Goal: Task Accomplishment & Management: Complete application form

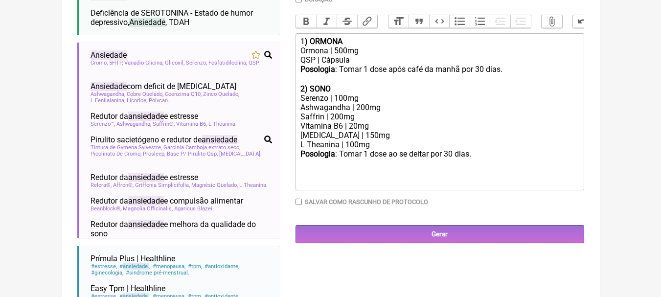
scroll to position [293, 0]
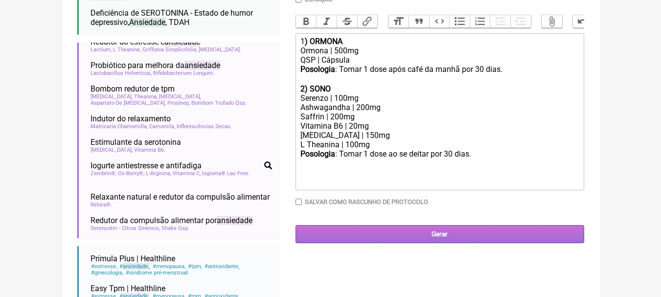
click at [479, 239] on input "Gerar" at bounding box center [439, 234] width 288 height 18
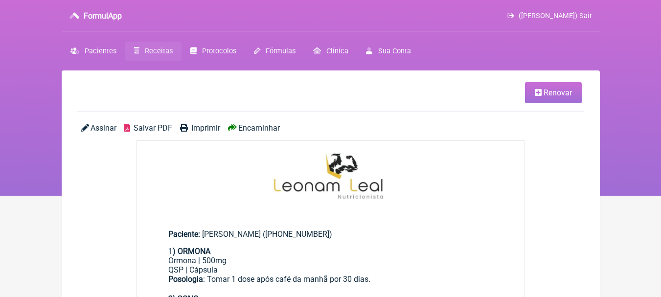
click at [153, 125] on span "Salvar PDF" at bounding box center [152, 127] width 39 height 9
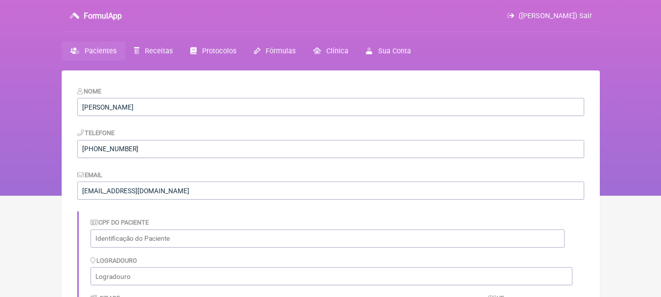
click at [104, 50] on span "Pacientes" at bounding box center [101, 51] width 32 height 8
click at [109, 47] on span "Pacientes" at bounding box center [101, 51] width 32 height 8
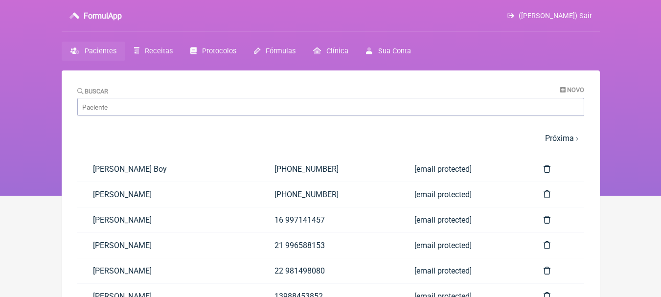
click at [148, 97] on div "Buscar Novo" at bounding box center [330, 101] width 507 height 30
click at [147, 105] on input "Buscar" at bounding box center [330, 107] width 507 height 18
type input "charles"
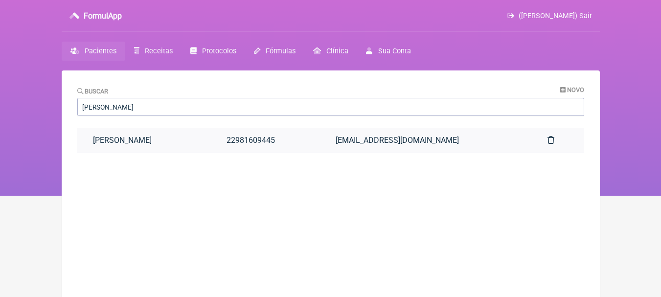
click at [179, 145] on link "Charles Ananias Veiga Peixoto" at bounding box center [144, 140] width 134 height 25
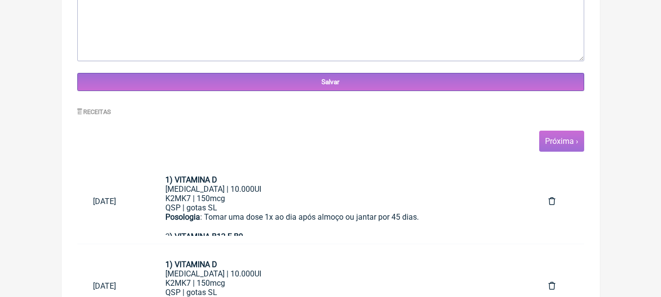
scroll to position [391, 0]
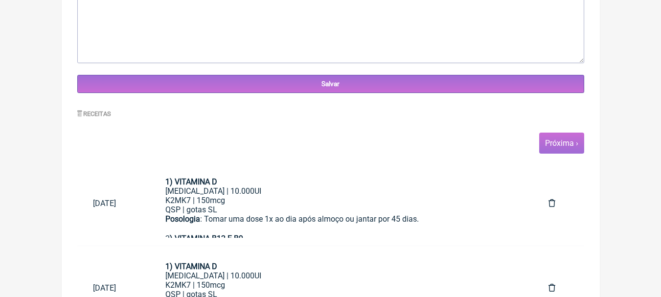
click at [569, 153] on span "Próxima ›" at bounding box center [561, 142] width 45 height 21
click at [563, 141] on link "Próxima ›" at bounding box center [561, 142] width 33 height 9
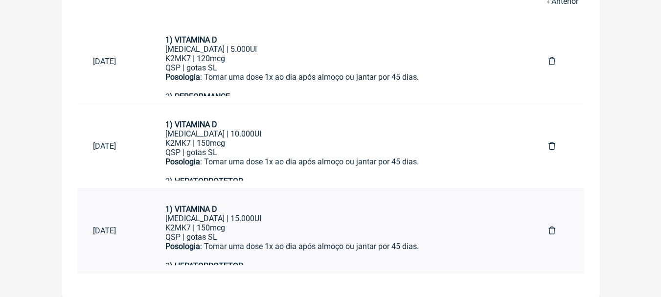
click at [292, 225] on div "K2MK7 | 150mcg" at bounding box center [341, 227] width 352 height 9
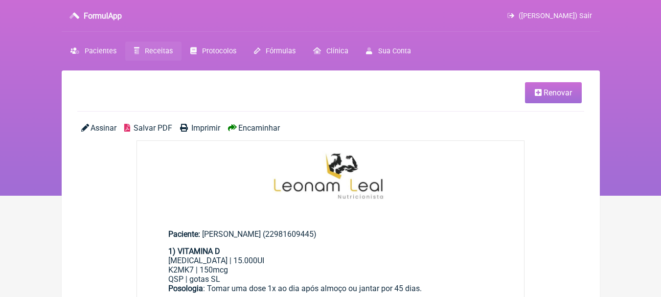
click at [529, 93] on link "Renovar" at bounding box center [553, 92] width 57 height 21
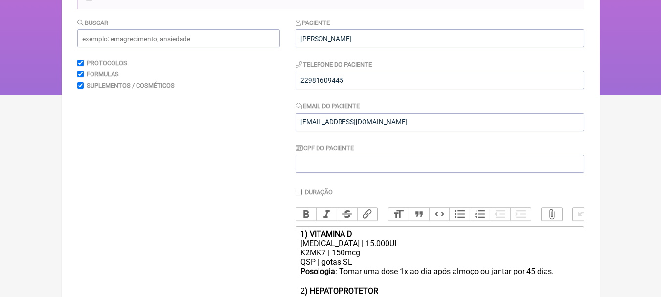
scroll to position [167, 0]
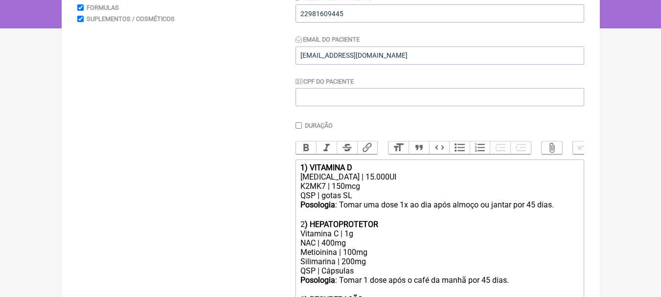
click at [360, 181] on div "Colecalciferol | 15.000UI" at bounding box center [439, 176] width 278 height 9
type trix-editor "<div><strong>1) VITAMINA D</strong></div><div>Colecalciferol | 10.000UI</div><d…"
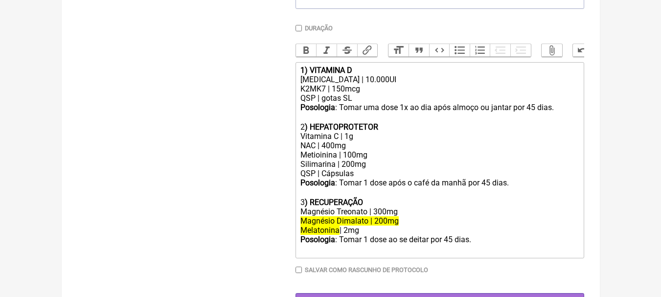
scroll to position [265, 0]
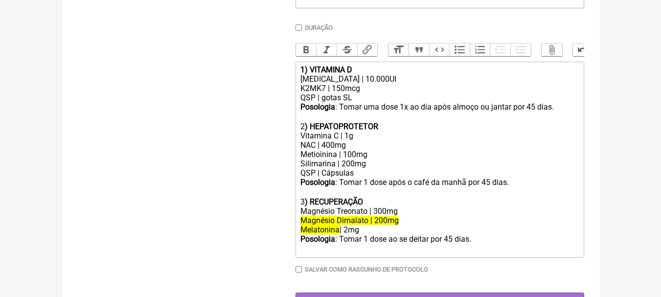
click at [379, 150] on div "Vitamina C | 1g NAC | 400mg Metioinina | 100mg Silimarina | 200mg" at bounding box center [439, 149] width 278 height 37
click at [382, 146] on div "Vitamina C | 1g NAC | 400mg Metioinina | 100mg Silimarina | 200mg" at bounding box center [439, 149] width 278 height 37
click at [375, 156] on div "Vitamina C | 1g NAC | 400mg Metioinina | 100mg Silimarina | 200mg" at bounding box center [439, 149] width 278 height 37
click at [455, 206] on div "3 ) RECUPERAÇÃO" at bounding box center [439, 201] width 278 height 9
click at [438, 216] on div "Magnésio Treonato | 300mg" at bounding box center [439, 210] width 278 height 9
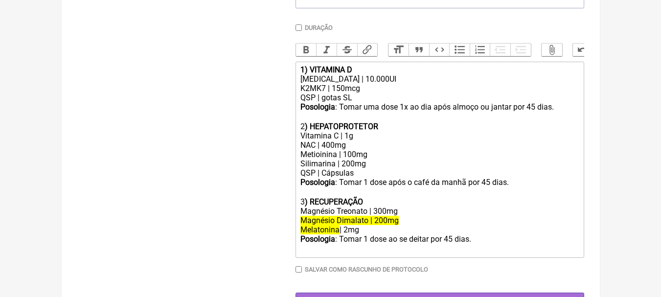
click at [383, 168] on div "Vitamina C | 1g NAC | 400mg Metioinina | 100mg Silimarina | 200mg" at bounding box center [439, 149] width 278 height 37
click at [377, 161] on div "Vitamina C | 1g NAC | 400mg Metioinina | 100mg Silimarina | 200mg" at bounding box center [439, 149] width 278 height 37
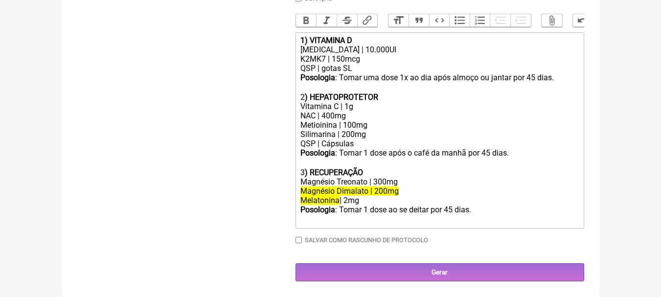
scroll to position [302, 0]
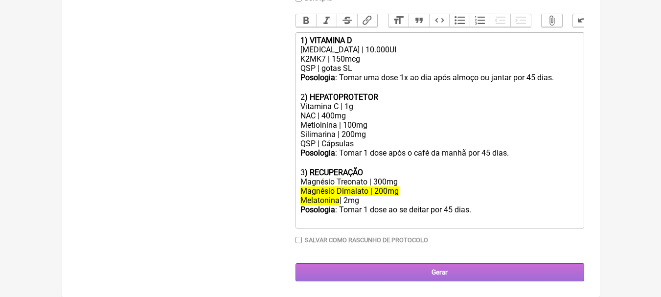
click at [452, 266] on input "Gerar" at bounding box center [439, 272] width 288 height 18
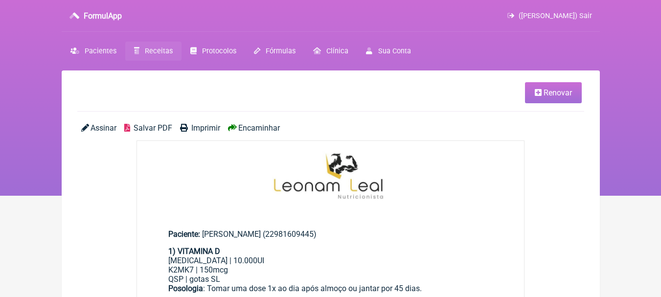
drag, startPoint x: 0, startPoint y: 0, endPoint x: 165, endPoint y: 132, distance: 211.1
click at [165, 132] on span "Salvar PDF" at bounding box center [152, 127] width 39 height 9
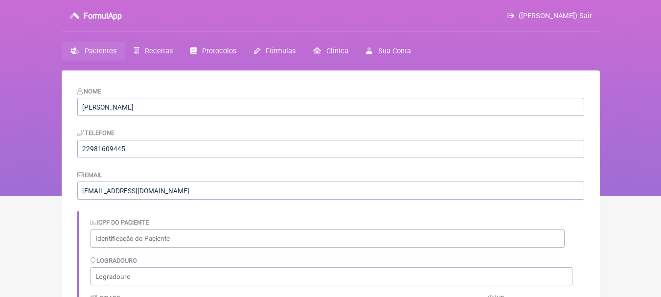
click at [97, 53] on span "Pacientes" at bounding box center [101, 51] width 32 height 8
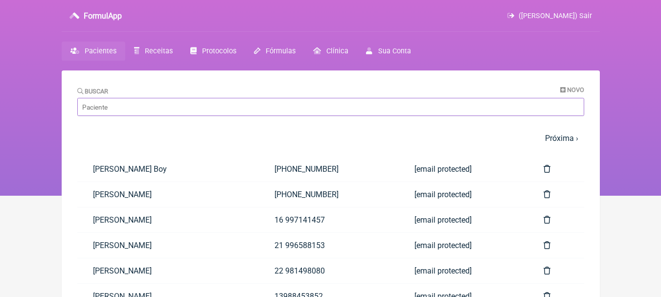
click at [166, 107] on input "Buscar" at bounding box center [330, 107] width 507 height 18
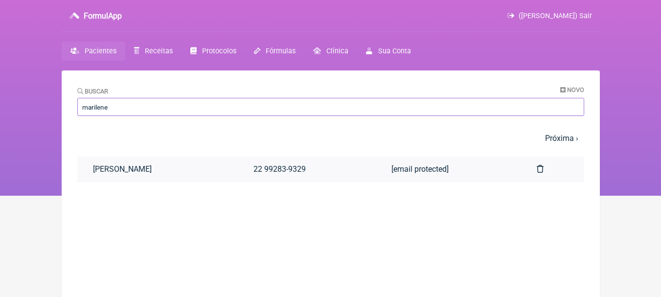
type input "marilene"
click at [186, 163] on link "[PERSON_NAME]" at bounding box center [157, 168] width 161 height 25
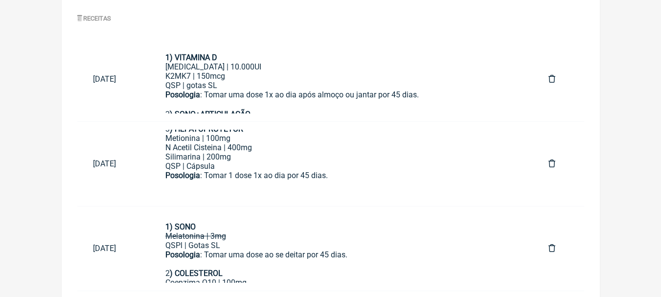
scroll to position [504, 0]
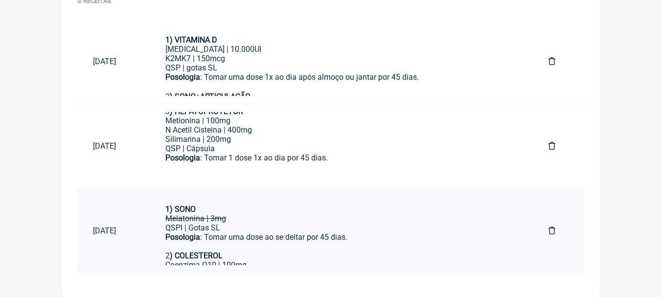
click at [322, 234] on div "Posologia : Tomar uma dose ao se deitar por 45 dias." at bounding box center [341, 236] width 352 height 9
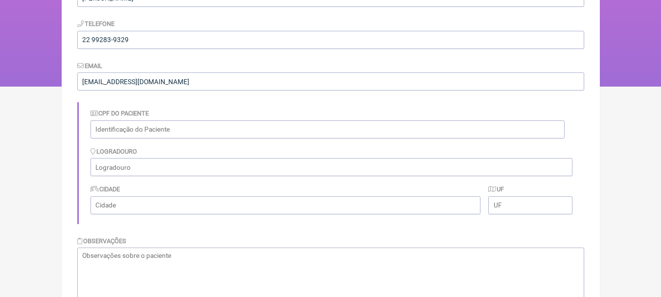
scroll to position [0, 0]
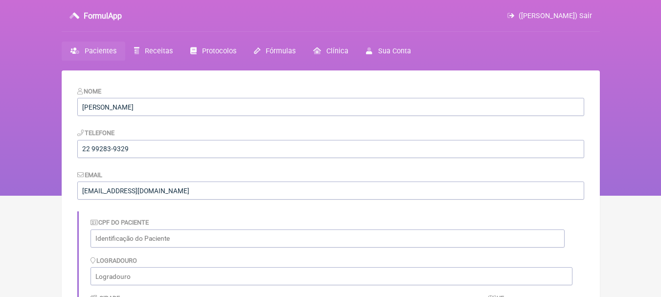
click at [98, 44] on link "Pacientes" at bounding box center [94, 51] width 64 height 19
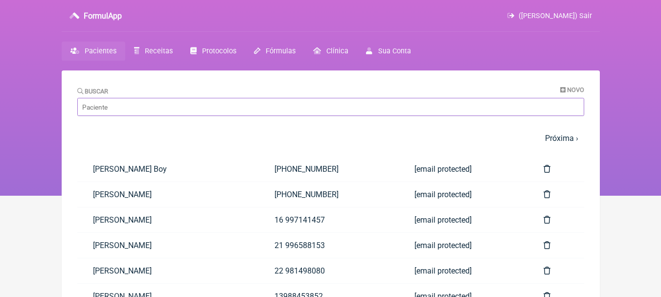
click at [126, 110] on input "Buscar" at bounding box center [330, 107] width 507 height 18
type input "bruna"
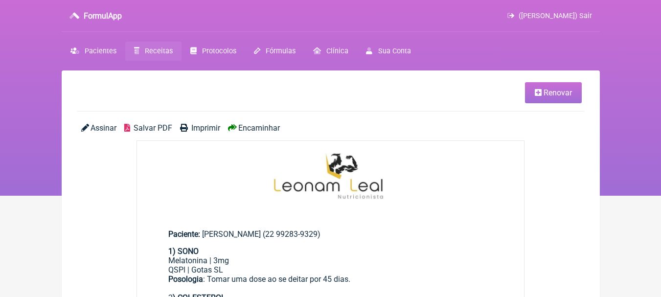
click at [553, 87] on link "Renovar" at bounding box center [553, 92] width 57 height 21
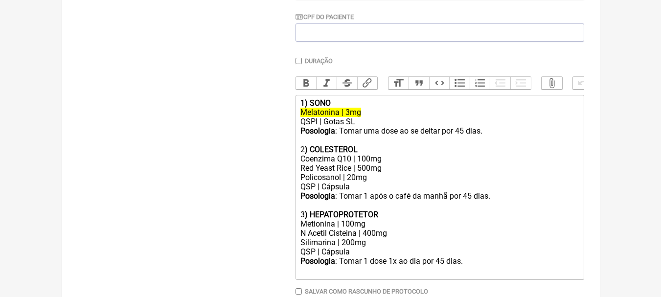
scroll to position [290, 0]
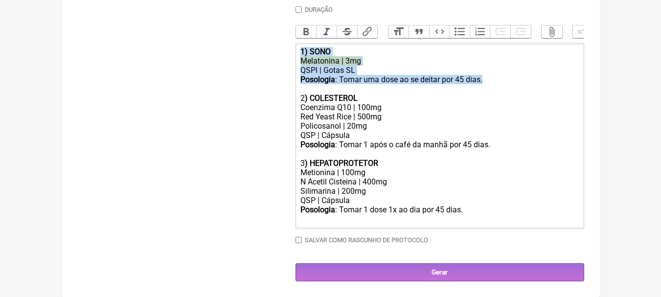
drag, startPoint x: 496, startPoint y: 79, endPoint x: 243, endPoint y: 41, distance: 255.6
click at [243, 41] on form "Buscar Protocolos Formulas Suplementos / Cosméticos Paciente Marilene Campos De…" at bounding box center [330, 58] width 507 height 446
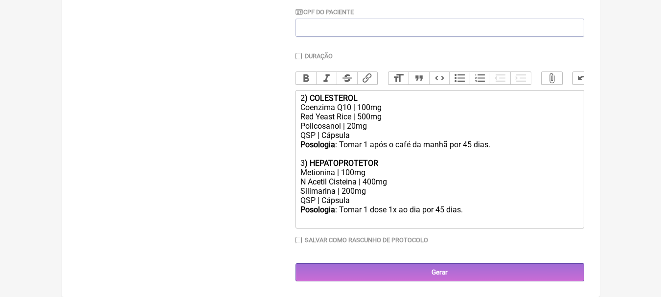
scroll to position [244, 0]
click at [308, 160] on strong ") HEPATOPROTETOR" at bounding box center [341, 162] width 73 height 9
type trix-editor "<div>1<strong>) COLESTEROL</strong></div><div>Coenzima Q10 | 100mg</div><div>Re…"
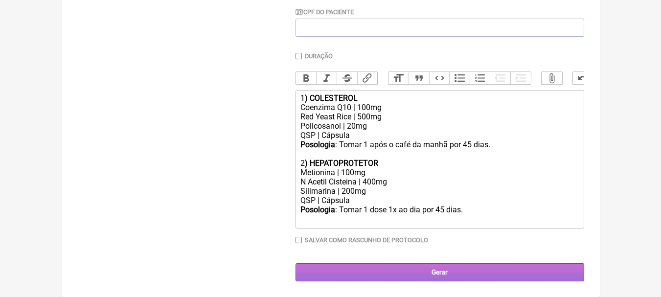
click at [447, 273] on input "Gerar" at bounding box center [439, 272] width 288 height 18
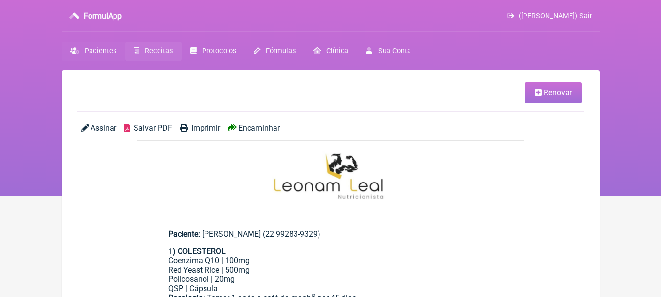
click at [113, 50] on span "Pacientes" at bounding box center [101, 51] width 32 height 8
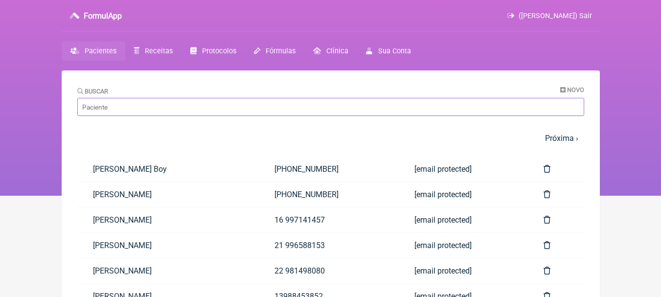
click at [167, 99] on input "Buscar" at bounding box center [330, 107] width 507 height 18
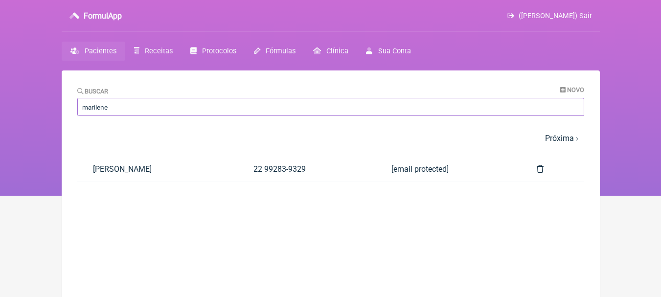
click at [159, 102] on input "marilene" at bounding box center [330, 107] width 507 height 18
type input "marilene"
click at [188, 173] on link "Marilene Campos De Abreu Aguiar" at bounding box center [157, 168] width 161 height 25
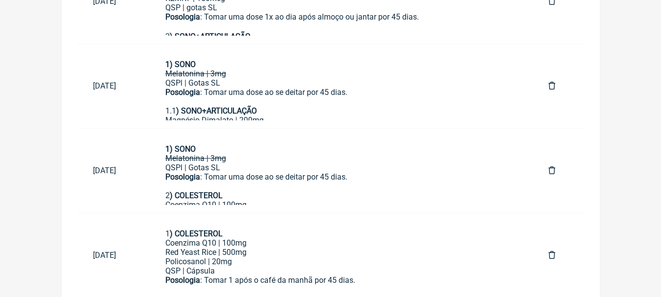
scroll to position [589, 0]
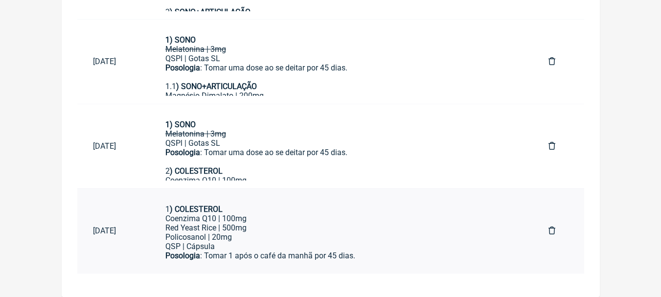
click at [343, 232] on div "Policosanol | 20mg" at bounding box center [341, 236] width 352 height 9
click at [302, 153] on div "Posologia : Tomar uma dose ao se deitar por 45 dias." at bounding box center [341, 152] width 352 height 9
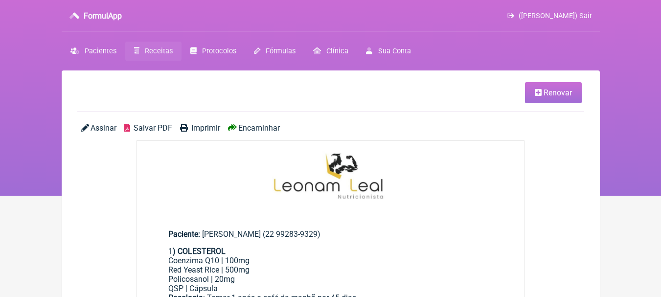
click at [547, 96] on span "Renovar" at bounding box center [557, 92] width 28 height 9
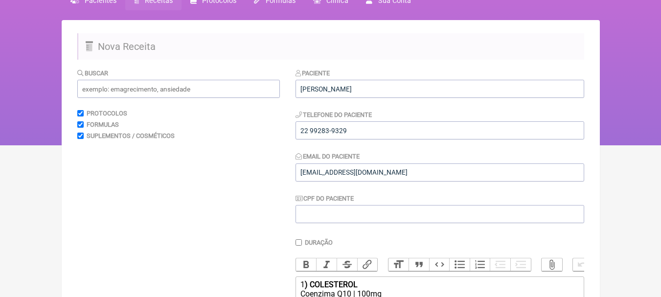
scroll to position [147, 0]
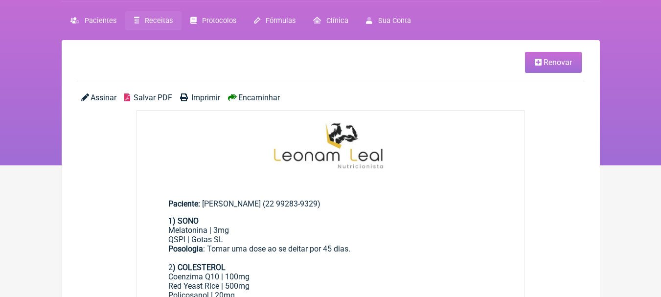
scroll to position [147, 0]
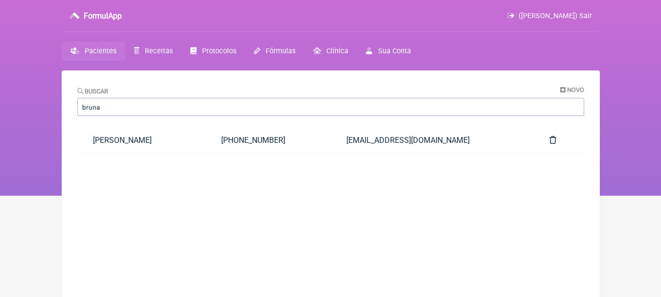
click at [133, 141] on link "[PERSON_NAME]" at bounding box center [141, 140] width 129 height 25
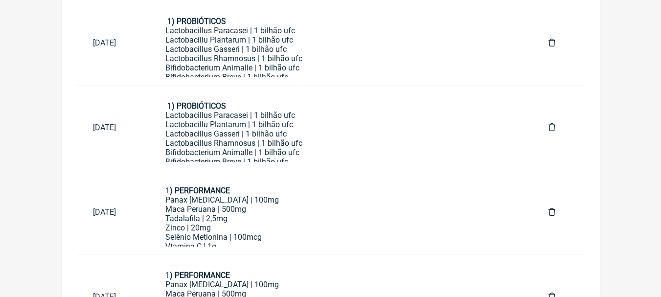
scroll to position [589, 0]
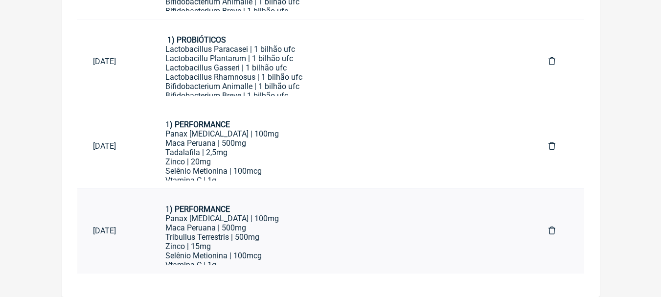
click at [302, 229] on div "Maca Peruana | 500mg Tribullus Terrestris | 500mg Zinco | 15mg Selênio Metionin…" at bounding box center [341, 260] width 352 height 74
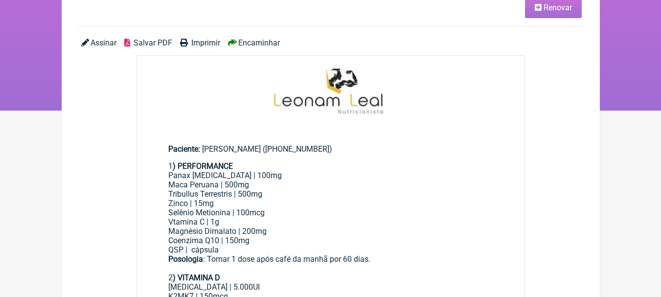
scroll to position [49, 0]
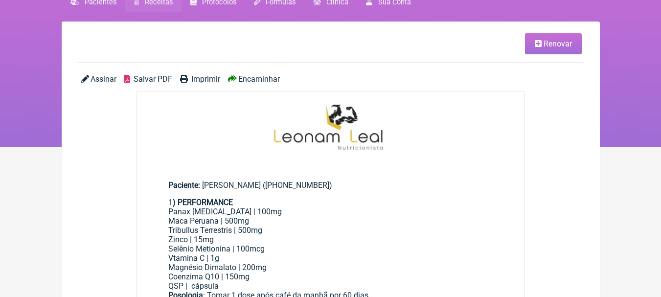
click at [559, 45] on span "Renovar" at bounding box center [557, 43] width 28 height 9
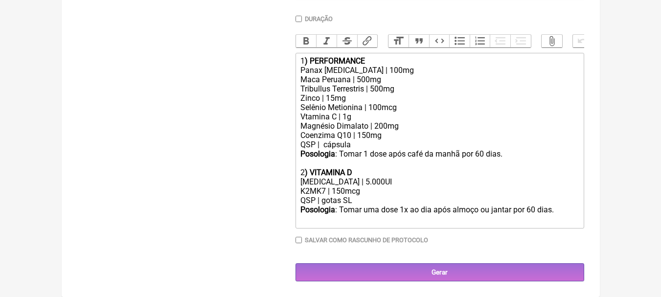
scroll to position [281, 0]
click at [391, 68] on div "Panax [MEDICAL_DATA] | 100mg" at bounding box center [439, 70] width 278 height 9
click at [394, 77] on div "Maca Peruana | 500mg Tribullus Terrestris | 500mg Zinco | 15mg Selênio Metionin…" at bounding box center [439, 112] width 278 height 74
click at [406, 93] on div "Maca Peruana | 500mg Tribullus Terrestris | 500mg Zinco | 15mg Selênio Metionin…" at bounding box center [439, 112] width 278 height 74
click at [385, 102] on div "Maca Peruana | 500mg Tribullus Terrestris | 500mg Zinco | 15mg Selênio Metionin…" at bounding box center [439, 112] width 278 height 74
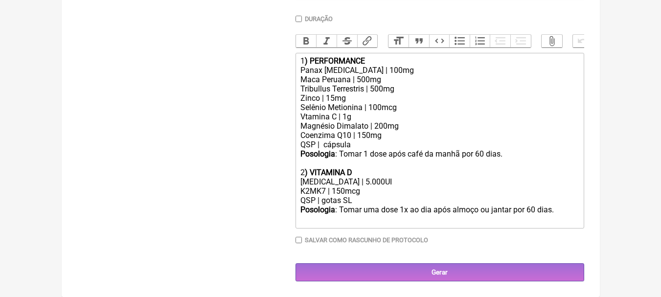
click at [418, 109] on div "Maca Peruana | 500mg Tribullus Terrestris | 500mg Zinco | 15mg Selênio Metionin…" at bounding box center [439, 112] width 278 height 74
drag, startPoint x: 419, startPoint y: 107, endPoint x: 247, endPoint y: 100, distance: 172.2
click at [247, 100] on form "Buscar Protocolos Formulas Suplementos / Cosméticos Paciente Bruna Pontes Guima…" at bounding box center [330, 63] width 507 height 437
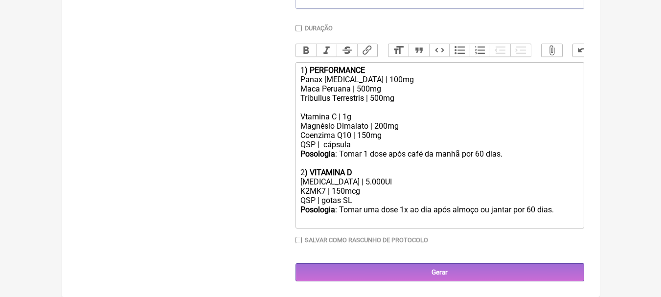
scroll to position [263, 0]
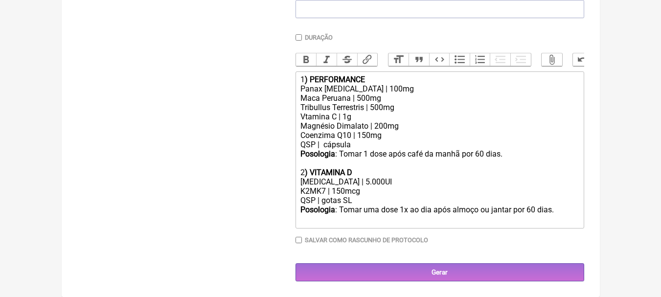
click at [353, 114] on div "Maca Peruana | 500mg Tribullus Terrestris | 500mg Vtamina C | 1g Magnésio Dimal…" at bounding box center [439, 121] width 278 height 56
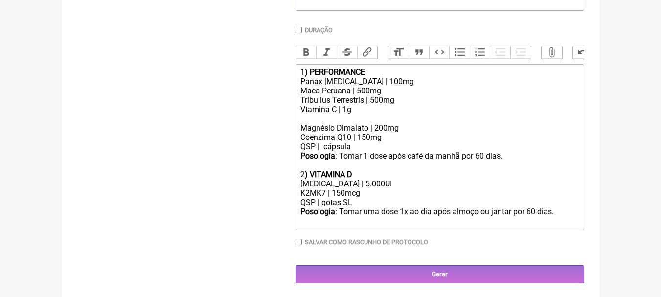
scroll to position [272, 0]
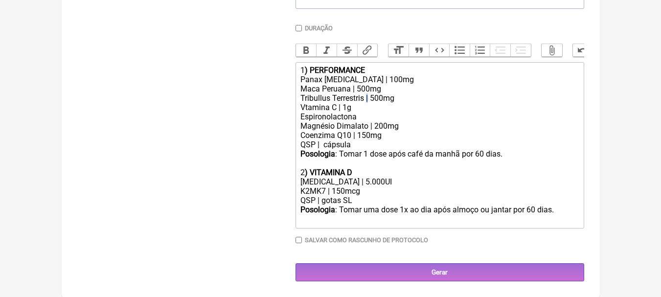
copy div "|"
paste trix-editor "|"
click at [401, 81] on div "Panax Ginseng | 100mg" at bounding box center [439, 79] width 278 height 9
drag, startPoint x: 391, startPoint y: 81, endPoint x: 264, endPoint y: 79, distance: 126.6
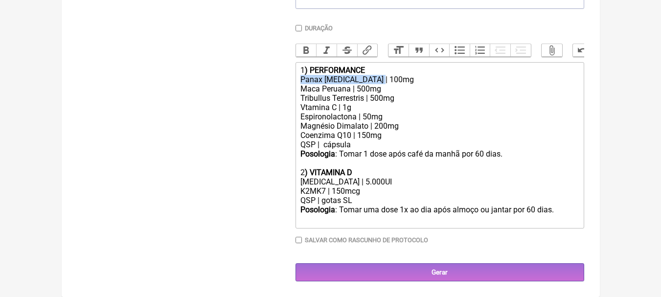
click at [264, 80] on form "Buscar Protocolos Formulas Suplementos / Cosméticos Paciente Bruna Pontes Guima…" at bounding box center [330, 67] width 507 height 427
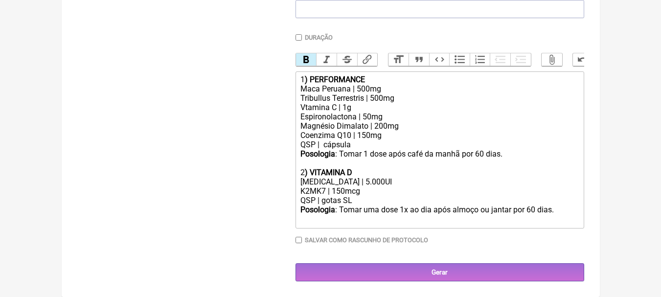
click at [402, 88] on div "Maca Peruana | 500mg Tribullus Terrestris | 500mg Vtamina C | 1g Espironolacton…" at bounding box center [439, 116] width 278 height 65
click at [400, 112] on div "Maca Peruana | 500mg Tribullus Terrestris | 500mg Vtamina C | 1g Espironolacton…" at bounding box center [439, 116] width 278 height 65
click at [381, 107] on div "Maca Peruana | 500mg Tribullus Terrestris | 500mg Vtamina C | 1g Espironolacton…" at bounding box center [439, 116] width 278 height 65
click at [405, 126] on div "Maca Peruana | 500mg Tribullus Terrestris | 500mg Vtamina C | 1g Espironolacton…" at bounding box center [439, 116] width 278 height 65
click at [396, 136] on div "Maca Peruana | 500mg Tribullus Terrestris | 500mg Vtamina C | 1g Espironolacton…" at bounding box center [439, 116] width 278 height 65
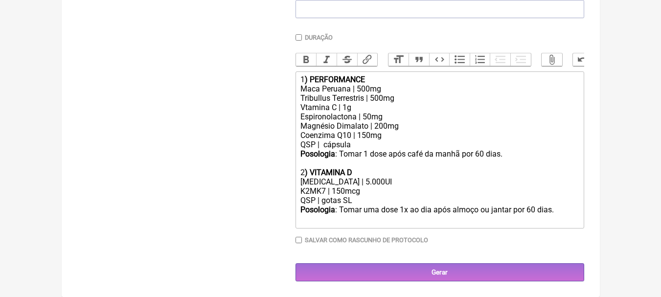
click at [366, 137] on div "Maca Peruana | 500mg Tribullus Terrestris | 500mg Vtamina C | 1g Espironolacton…" at bounding box center [439, 116] width 278 height 65
type trix-editor "<div>1<strong>) PERFORMANCE</strong></div><div>Maca Peruana | 500mg<br>Tribullu…"
click at [425, 107] on div "Maca Peruana | 500mg Tribullus Terrestris | 500mg Vtamina C | 1g Espironolacton…" at bounding box center [439, 116] width 278 height 65
click at [484, 153] on div "Posologia : Tomar 1 dose após café da manhã por 60 dias." at bounding box center [439, 158] width 278 height 19
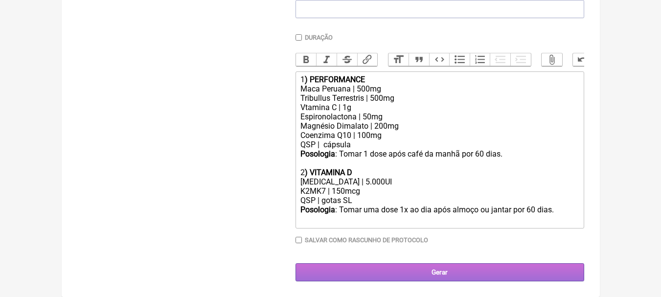
click at [440, 275] on input "Gerar" at bounding box center [439, 272] width 288 height 18
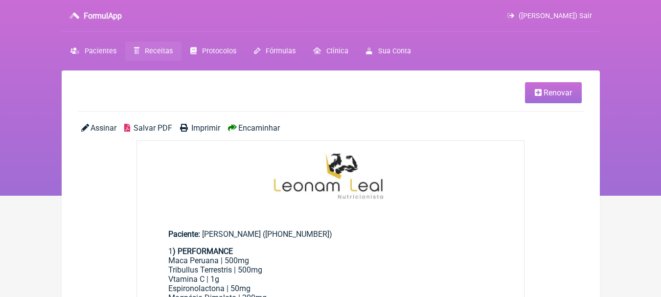
click at [158, 123] on span "Salvar PDF" at bounding box center [152, 127] width 39 height 9
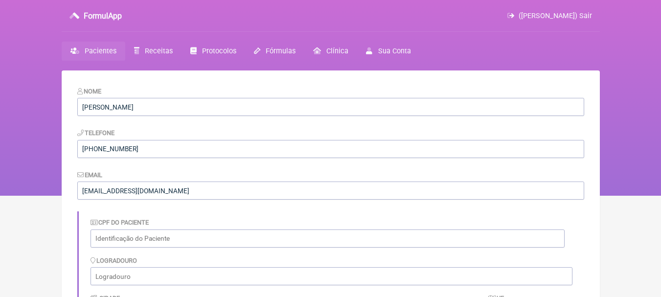
click at [106, 51] on span "Pacientes" at bounding box center [101, 51] width 32 height 8
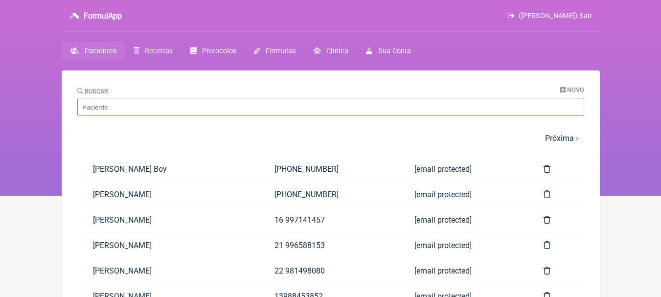
click at [438, 100] on input "Buscar" at bounding box center [330, 107] width 507 height 18
type input "u"
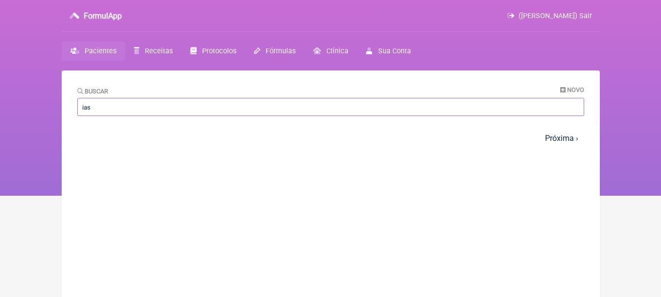
type input "ias"
click at [568, 89] on span "Novo" at bounding box center [575, 89] width 17 height 7
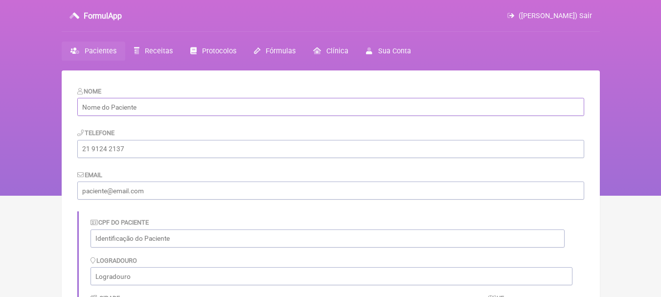
click at [224, 99] on input "text" at bounding box center [330, 107] width 507 height 18
paste input "[PERSON_NAME] [PERSON_NAME]"
type input "[PERSON_NAME] [PERSON_NAME]"
click at [186, 143] on input "tel" at bounding box center [330, 149] width 507 height 18
paste input "22992630377"
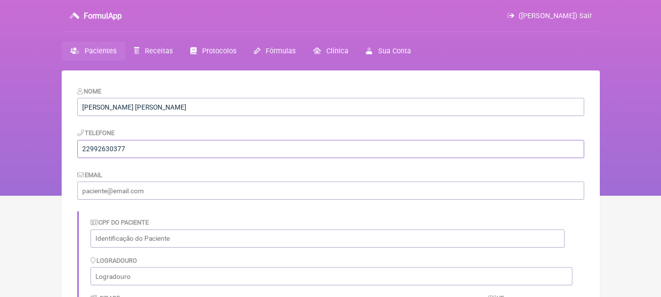
type input "22992630377"
click at [197, 193] on input "email" at bounding box center [330, 190] width 507 height 18
paste input "[EMAIL_ADDRESS][DOMAIN_NAME]"
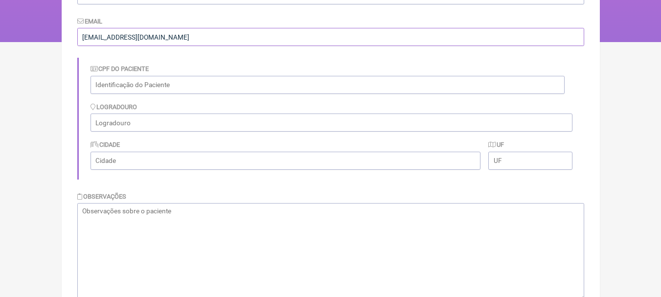
scroll to position [219, 0]
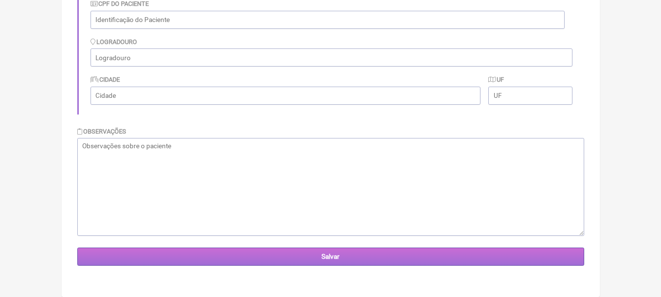
type input "[EMAIL_ADDRESS][DOMAIN_NAME]"
click at [333, 252] on input "Salvar" at bounding box center [330, 256] width 507 height 18
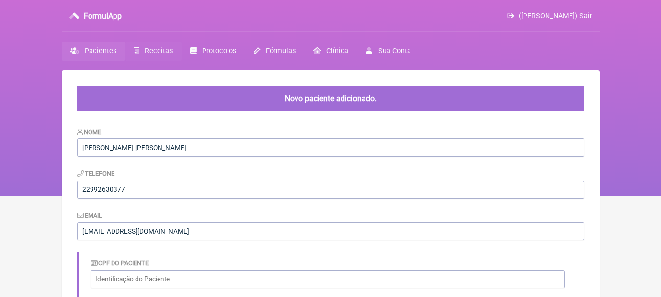
click at [141, 45] on link "Receitas" at bounding box center [153, 51] width 56 height 19
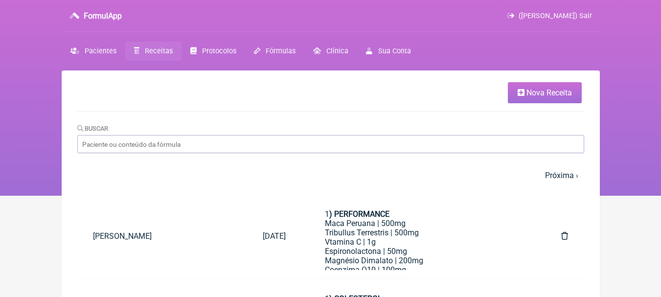
click at [536, 93] on span "Nova Receita" at bounding box center [548, 92] width 45 height 9
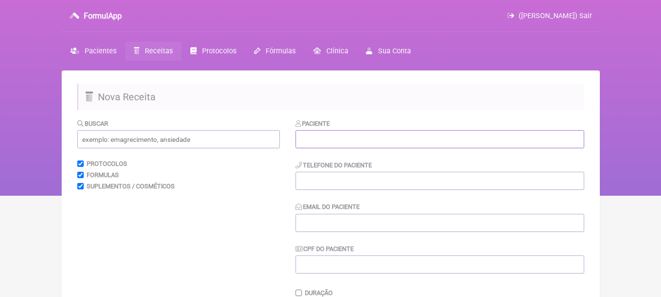
click at [344, 136] on input "text" at bounding box center [439, 139] width 288 height 18
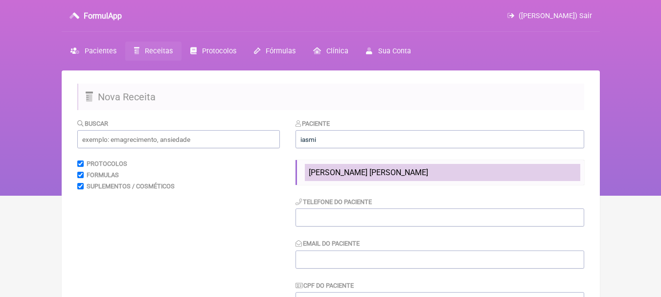
click at [379, 176] on span "[PERSON_NAME] [PERSON_NAME]" at bounding box center [368, 172] width 119 height 9
type input "[PERSON_NAME] [PERSON_NAME]"
type input "22992630377"
type input "[EMAIL_ADDRESS][DOMAIN_NAME]"
